Goal: Task Accomplishment & Management: Manage account settings

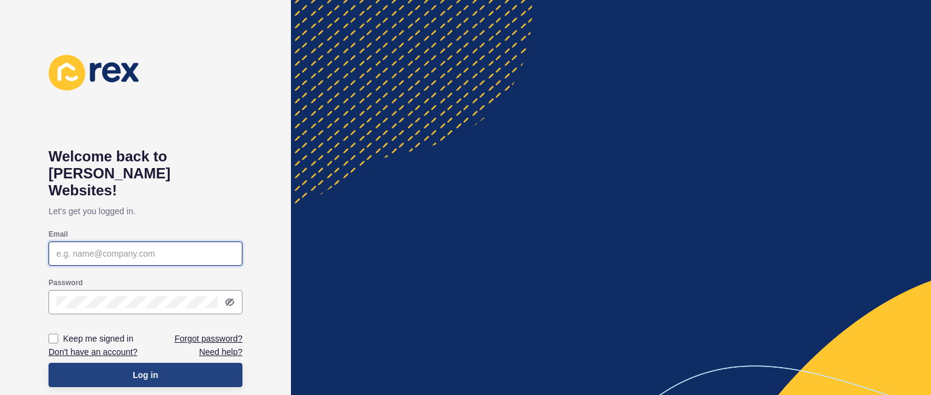
type input "[PERSON_NAME][EMAIL_ADDRESS][DOMAIN_NAME]"
click at [206, 363] on button "Log in" at bounding box center [146, 375] width 194 height 24
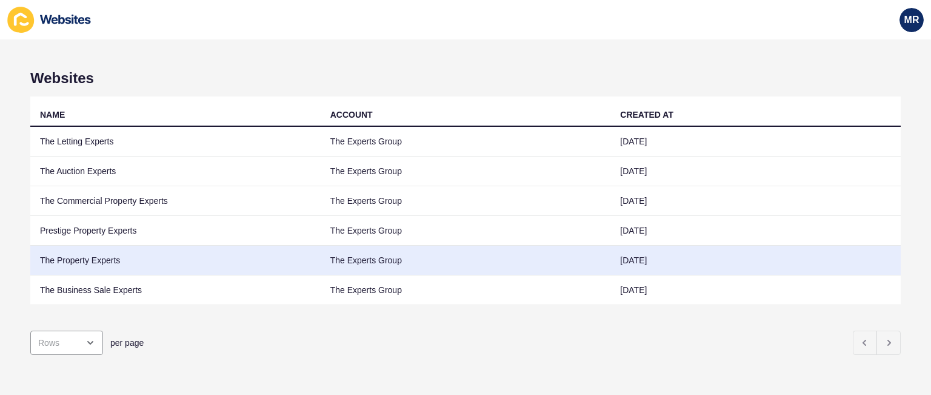
click at [67, 265] on td "The Property Experts" at bounding box center [175, 261] width 290 height 30
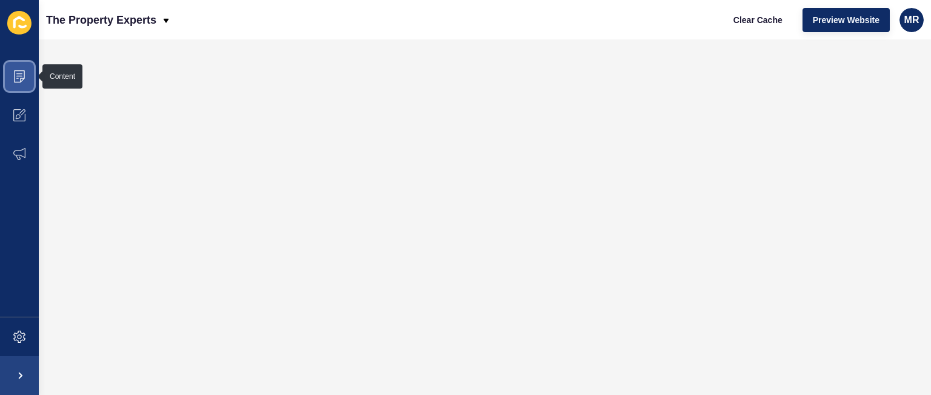
click at [20, 72] on icon at bounding box center [19, 76] width 12 height 12
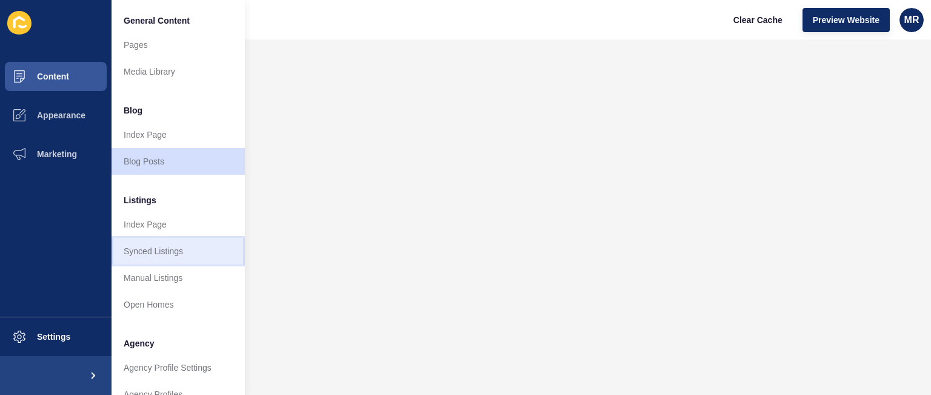
click at [172, 250] on link "Synced Listings" at bounding box center [178, 251] width 133 height 27
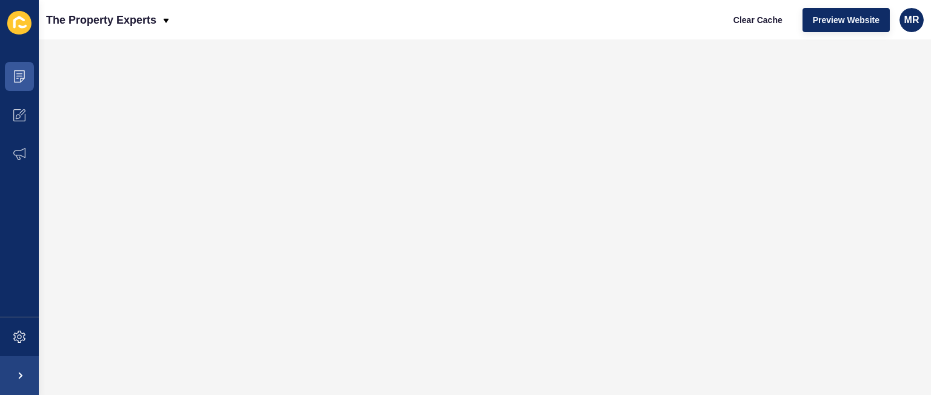
click at [24, 22] on icon at bounding box center [19, 23] width 24 height 24
click at [19, 70] on icon at bounding box center [19, 76] width 11 height 12
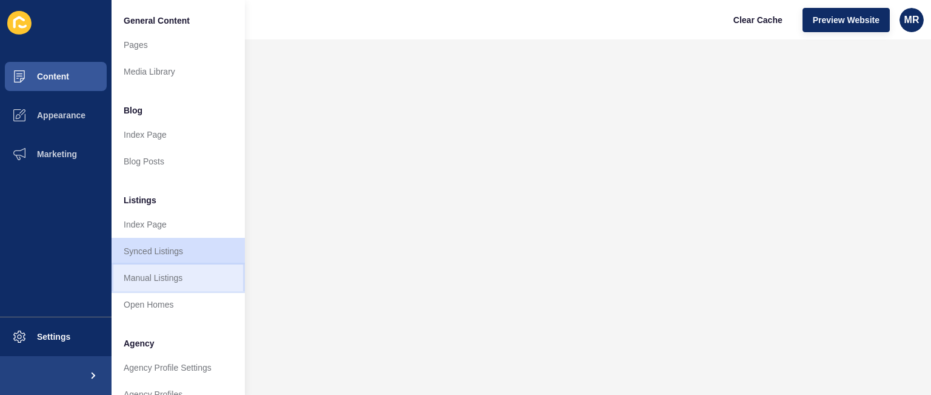
click at [174, 273] on link "Manual Listings" at bounding box center [178, 277] width 133 height 27
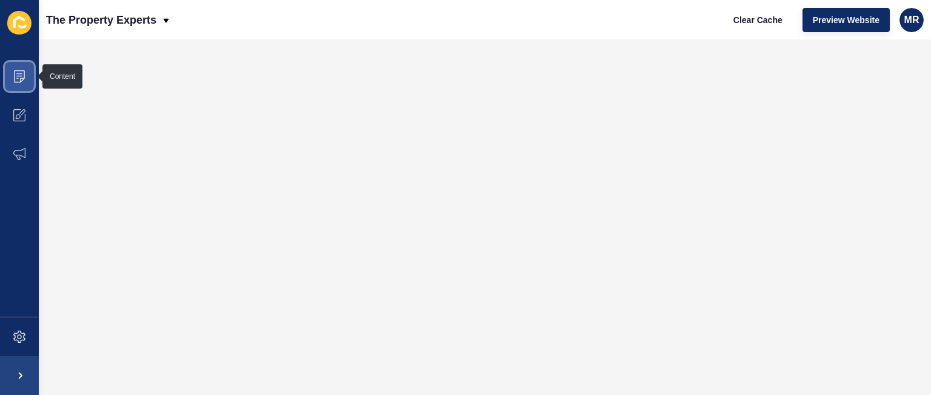
click at [27, 70] on span at bounding box center [19, 76] width 39 height 39
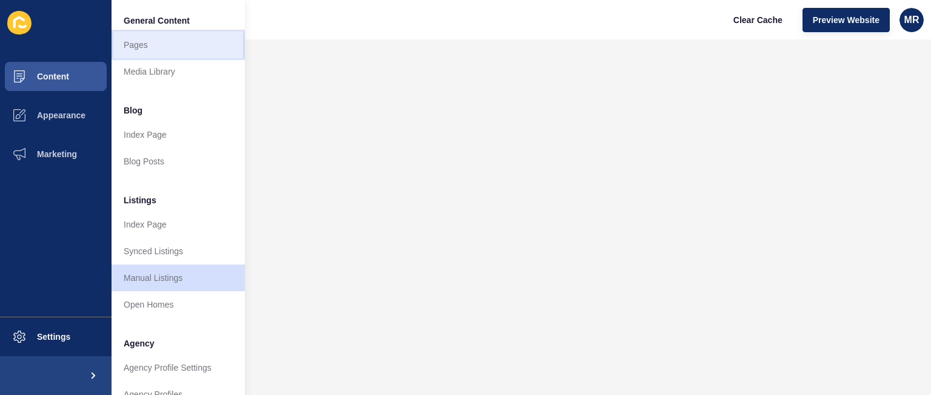
click at [129, 45] on link "Pages" at bounding box center [178, 45] width 133 height 27
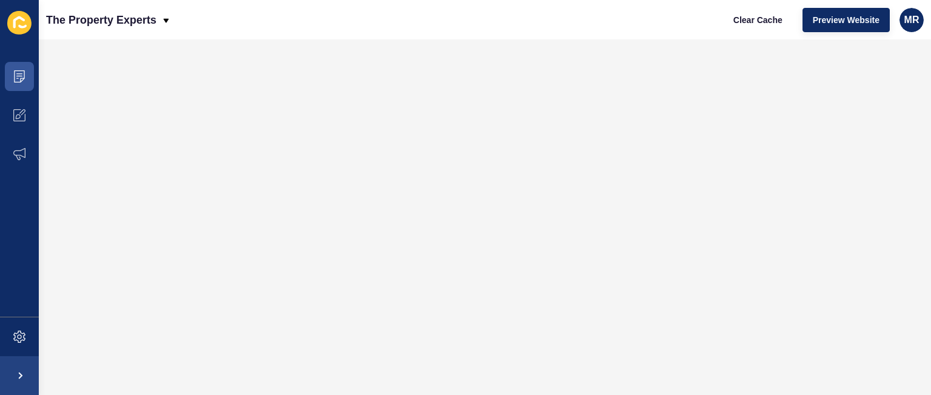
click at [19, 19] on icon at bounding box center [19, 23] width 24 height 24
click at [902, 25] on div "MR" at bounding box center [912, 20] width 24 height 24
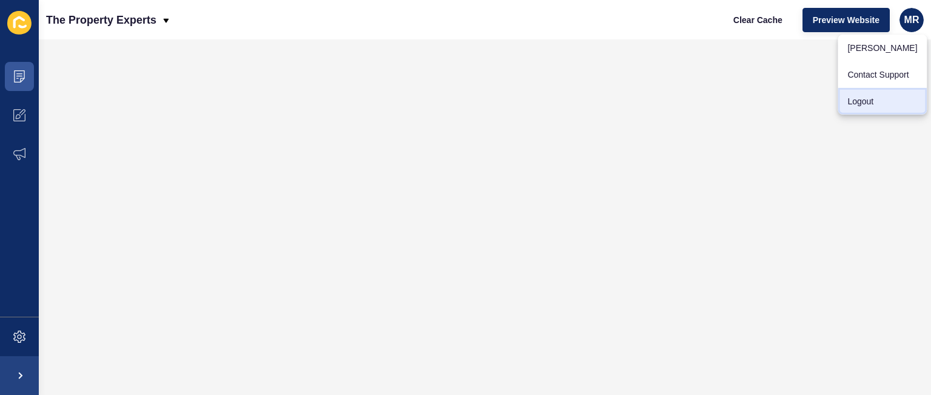
click at [873, 101] on link "Logout" at bounding box center [882, 101] width 89 height 27
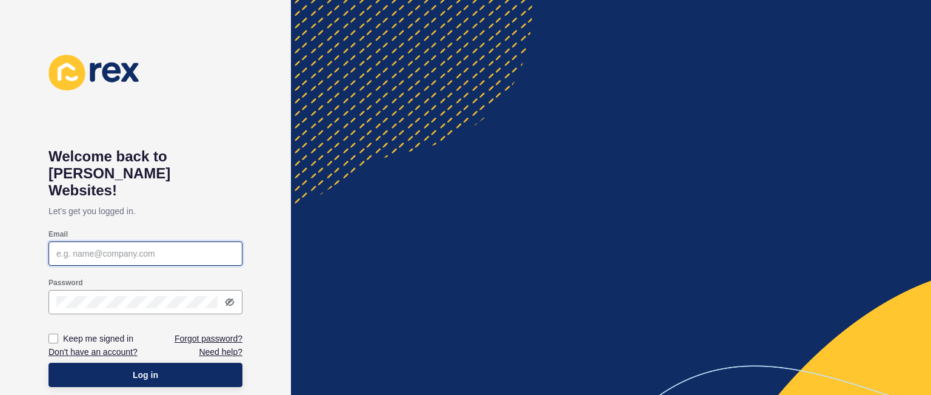
type input "[PERSON_NAME][EMAIL_ADDRESS][DOMAIN_NAME]"
